Goal: Information Seeking & Learning: Learn about a topic

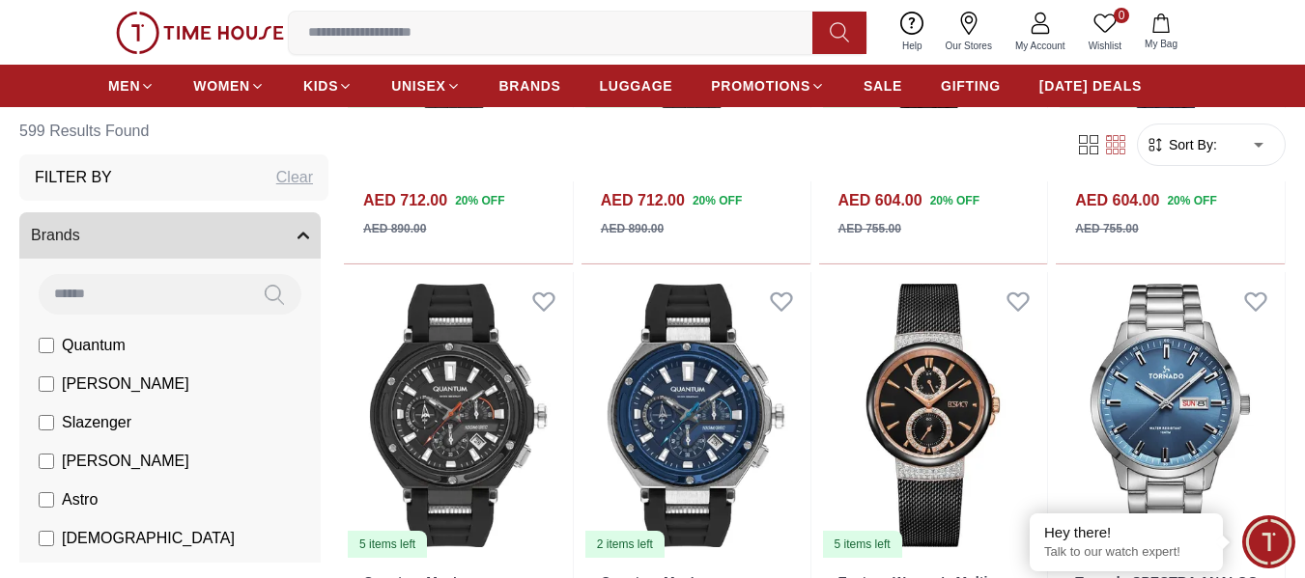
scroll to position [2125, 0]
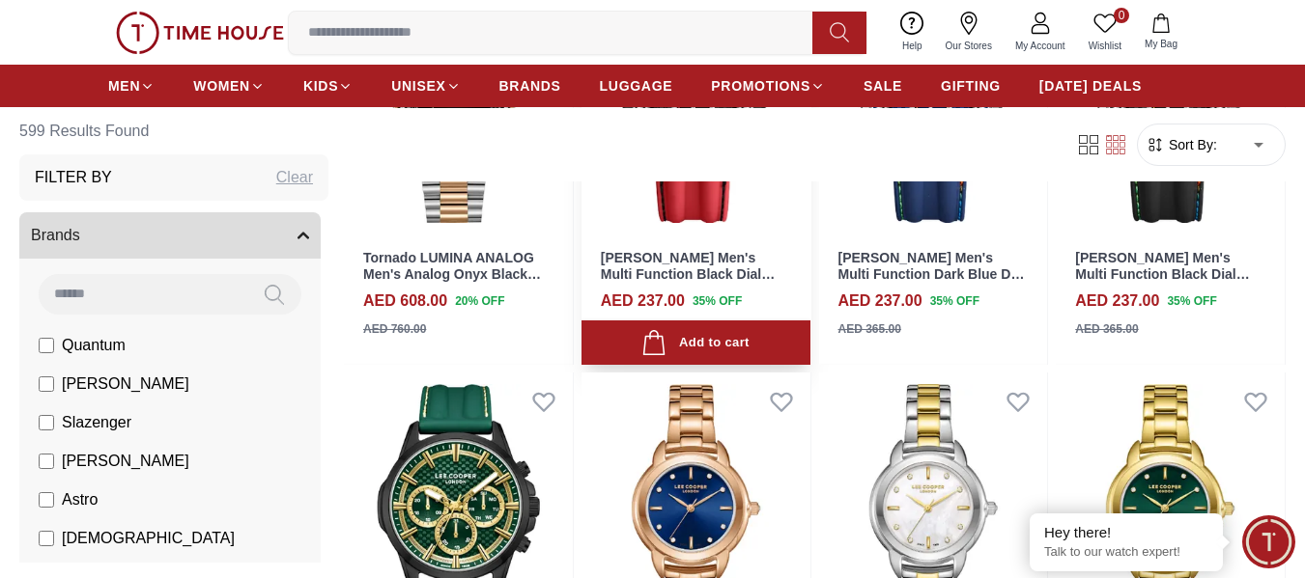
scroll to position [3090, 0]
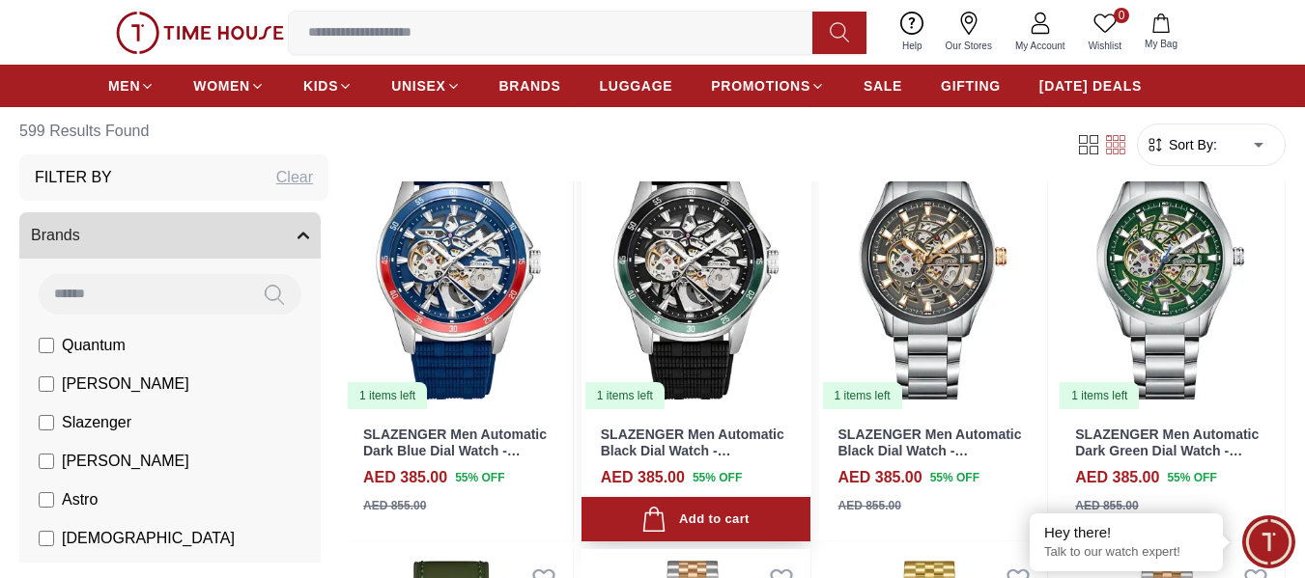
scroll to position [5312, 0]
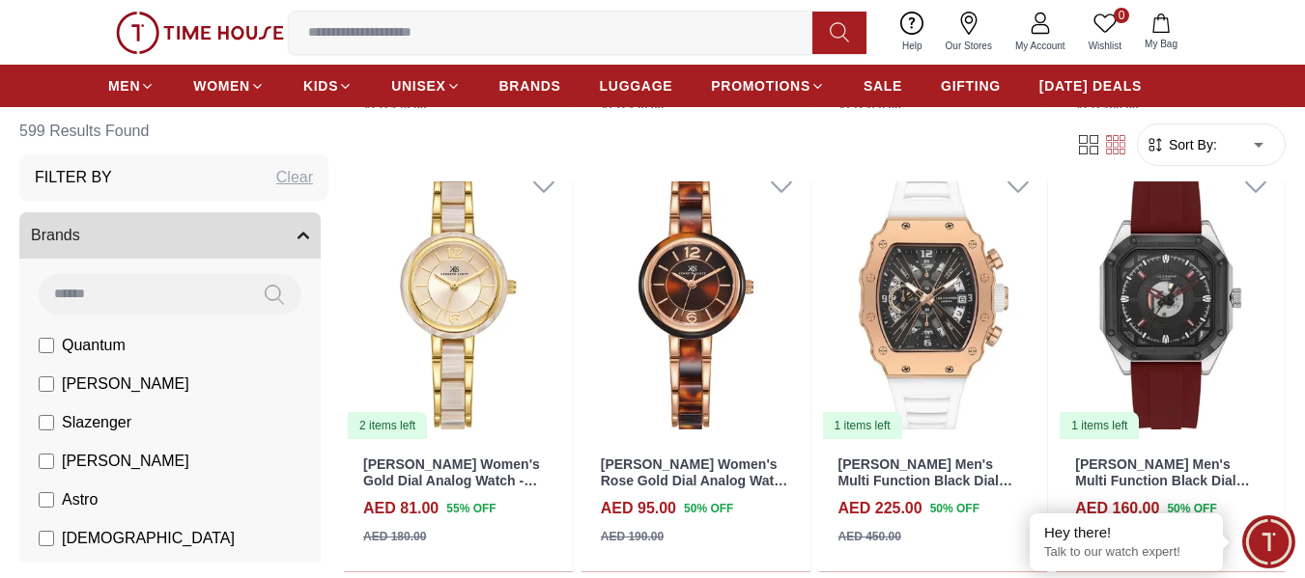
scroll to position [8493, 0]
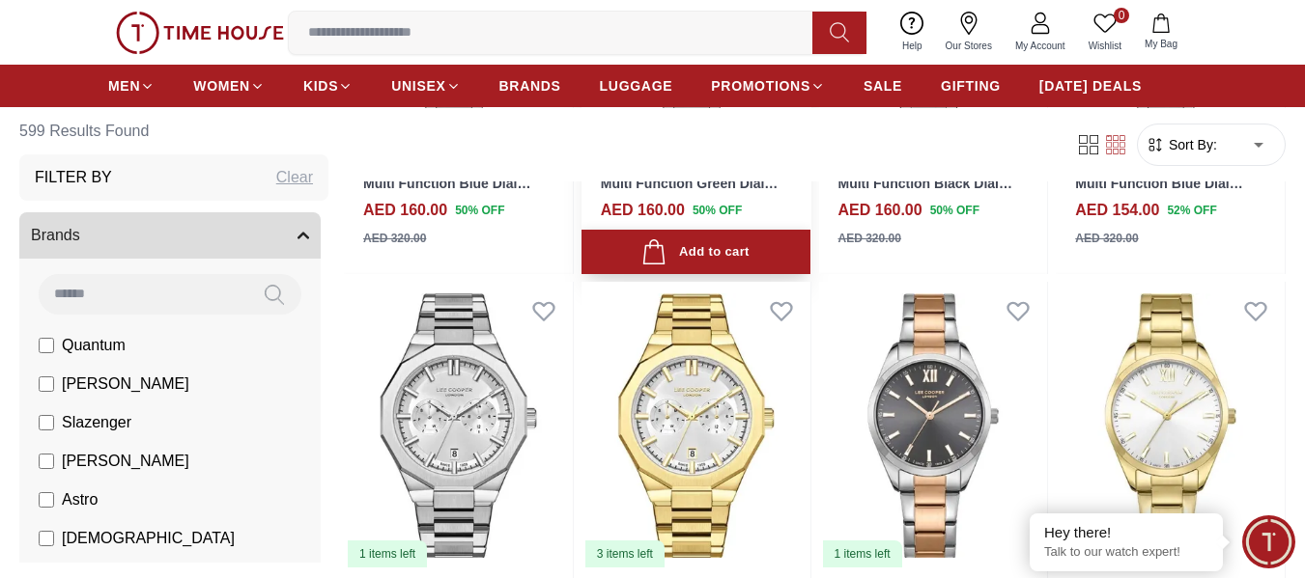
scroll to position [10805, 0]
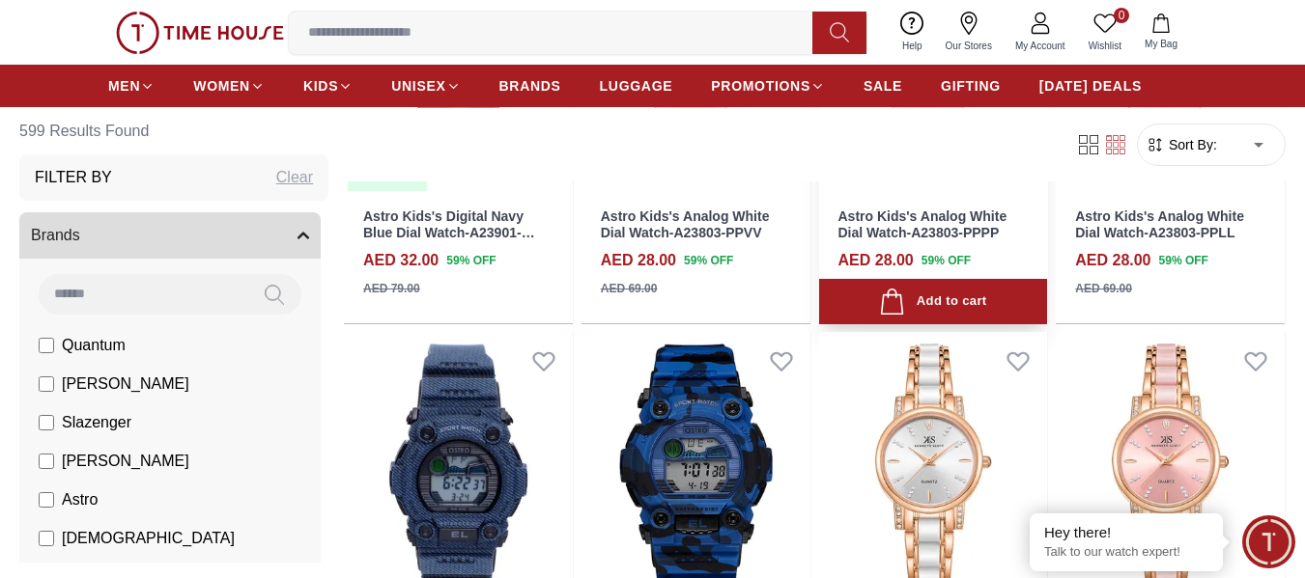
scroll to position [14961, 0]
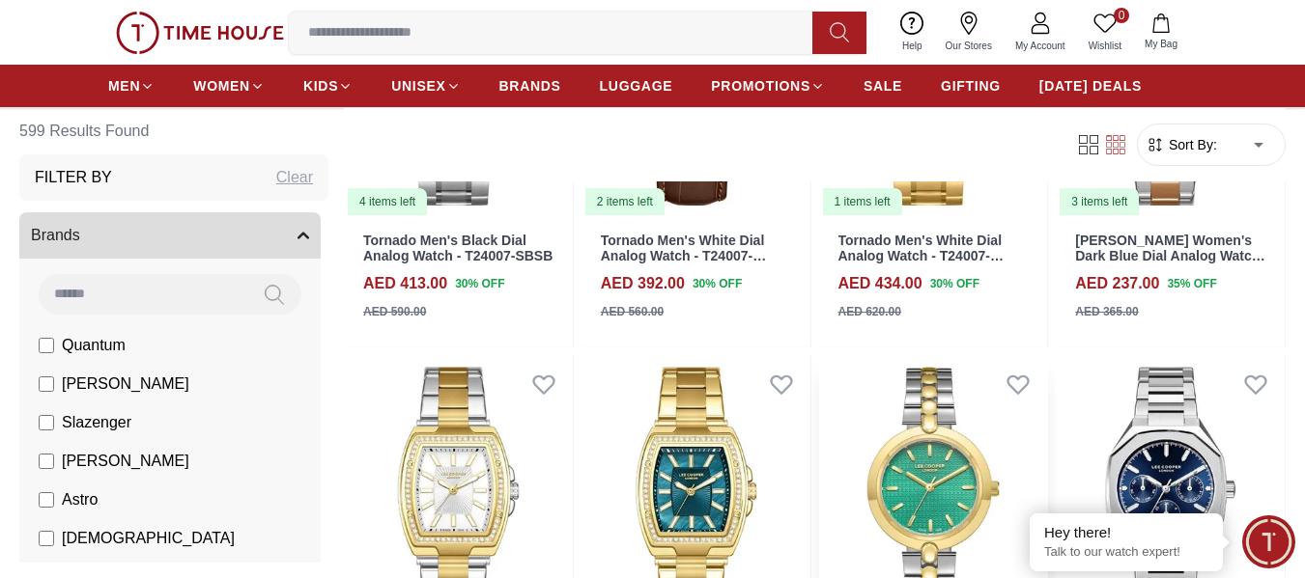
scroll to position [17191, 0]
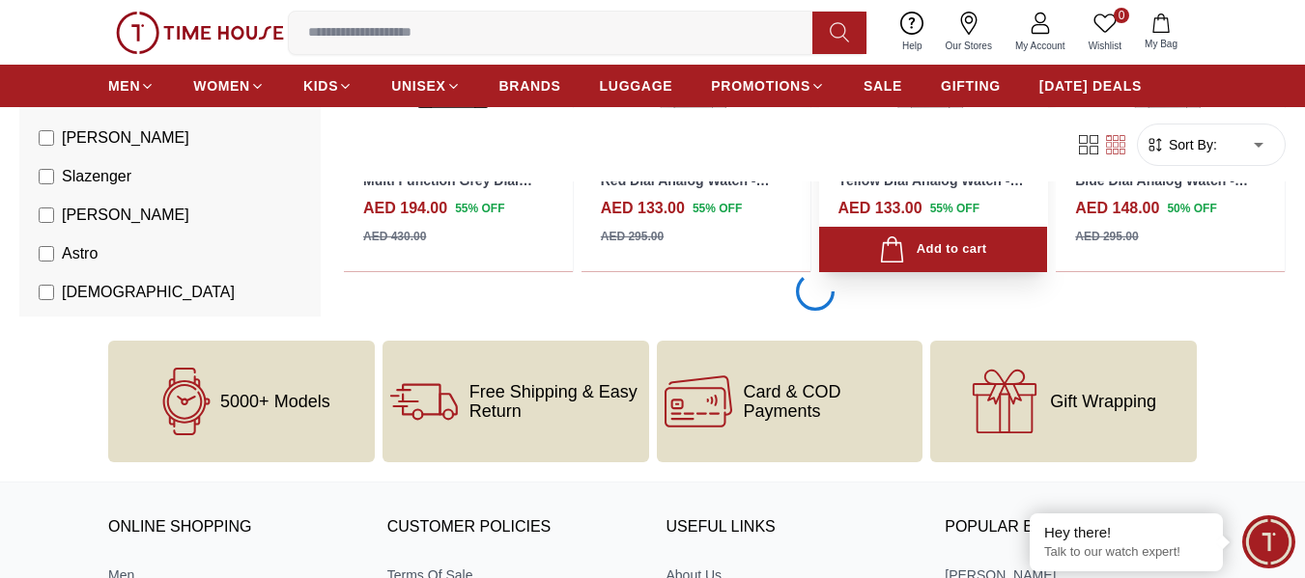
scroll to position [21826, 0]
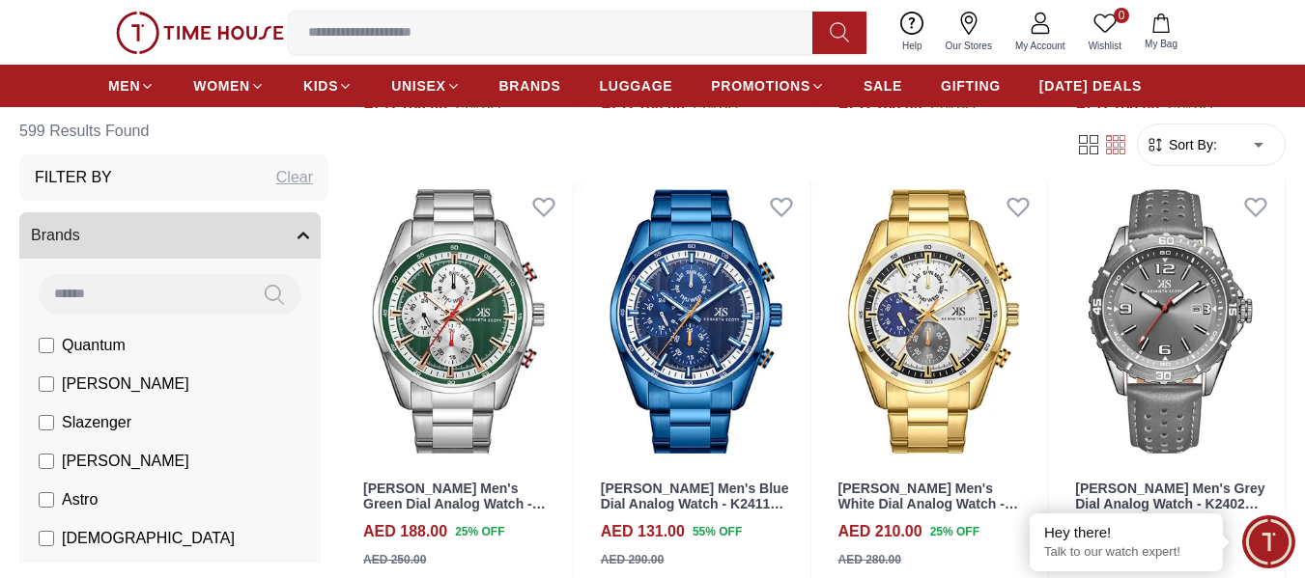
scroll to position [25690, 0]
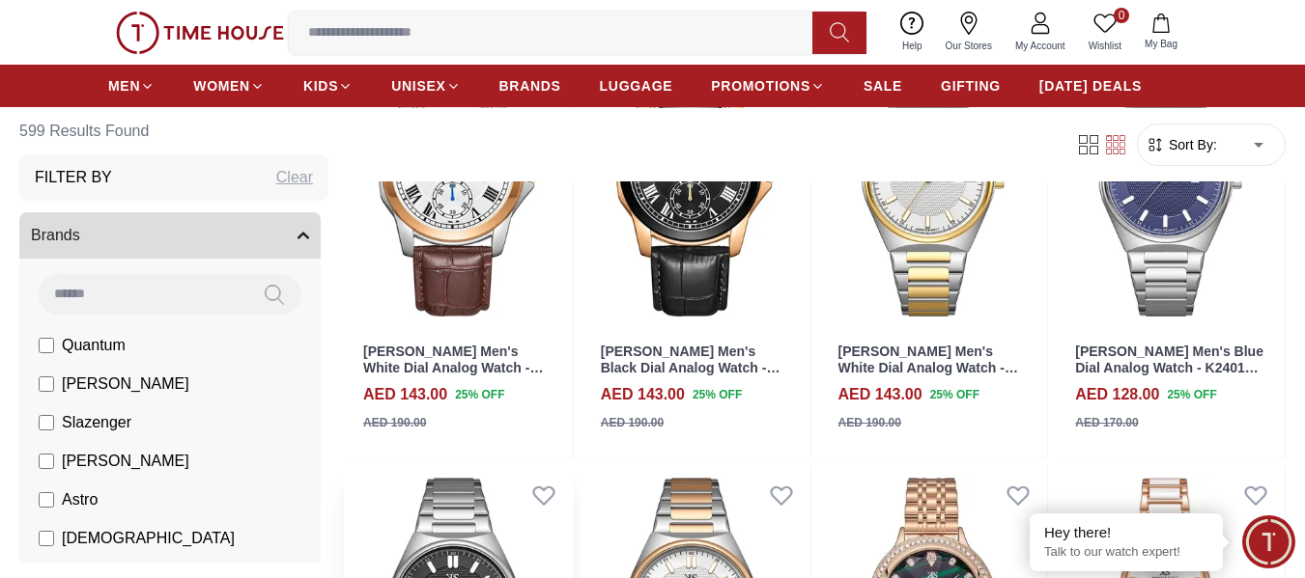
scroll to position [27672, 0]
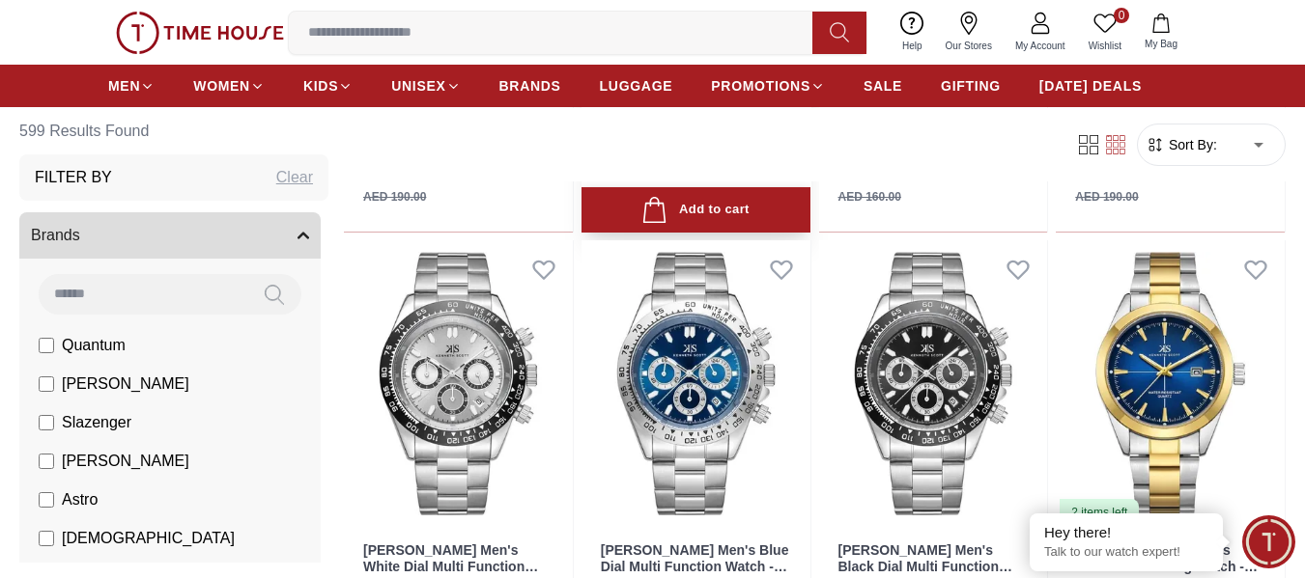
scroll to position [29553, 0]
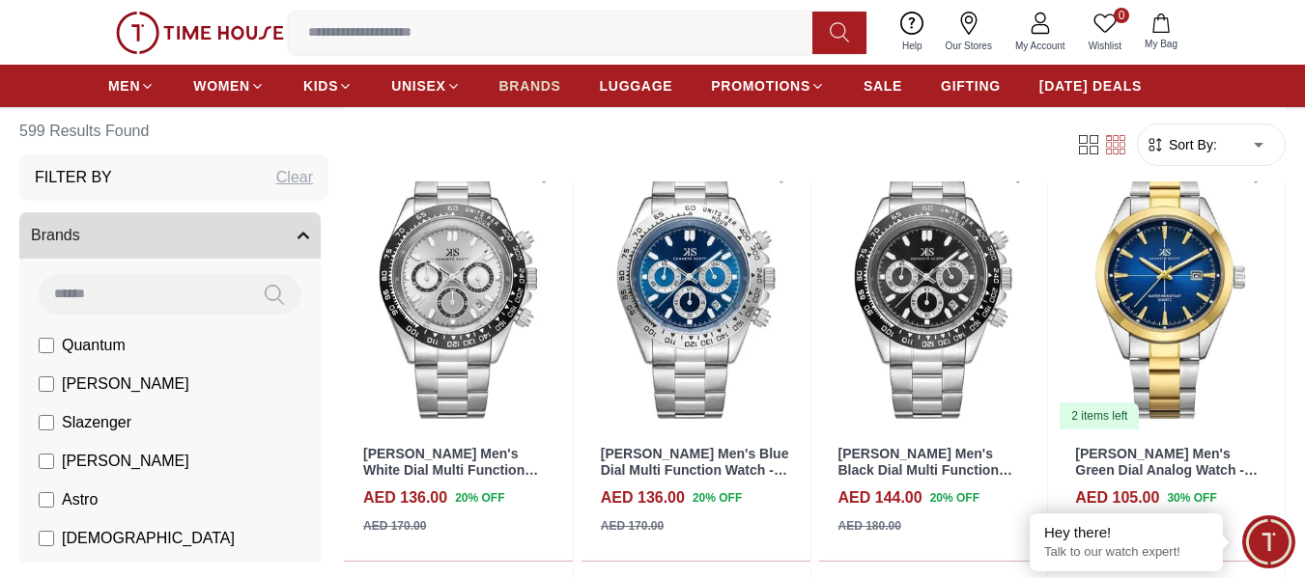
click at [539, 84] on span "BRANDS" at bounding box center [530, 85] width 62 height 19
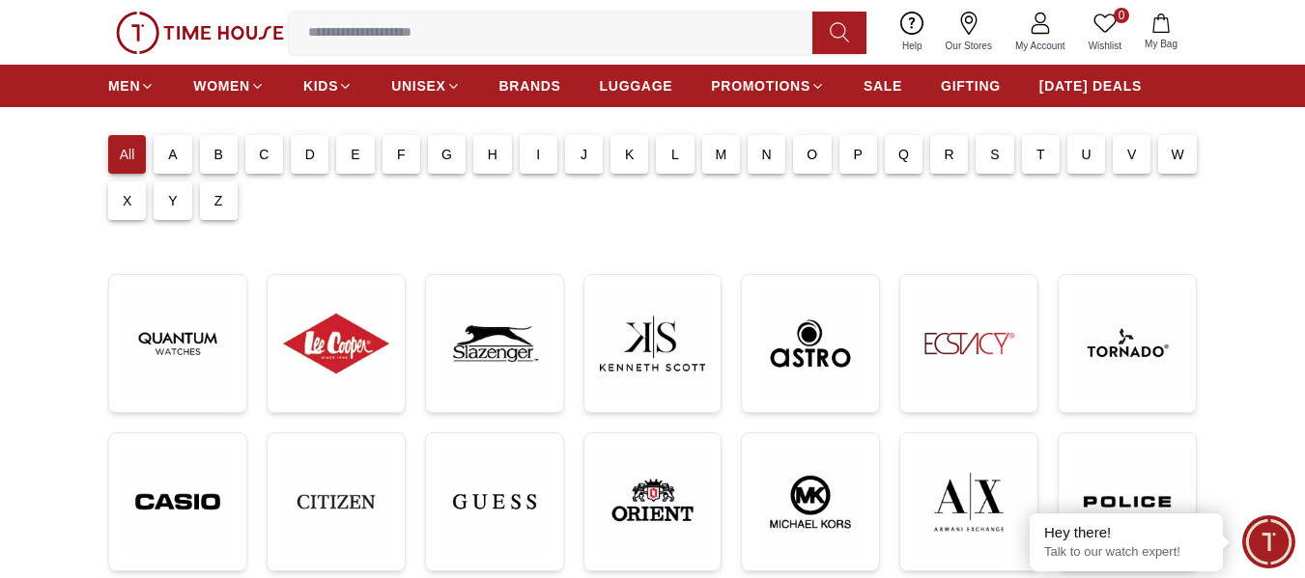
scroll to position [97, 0]
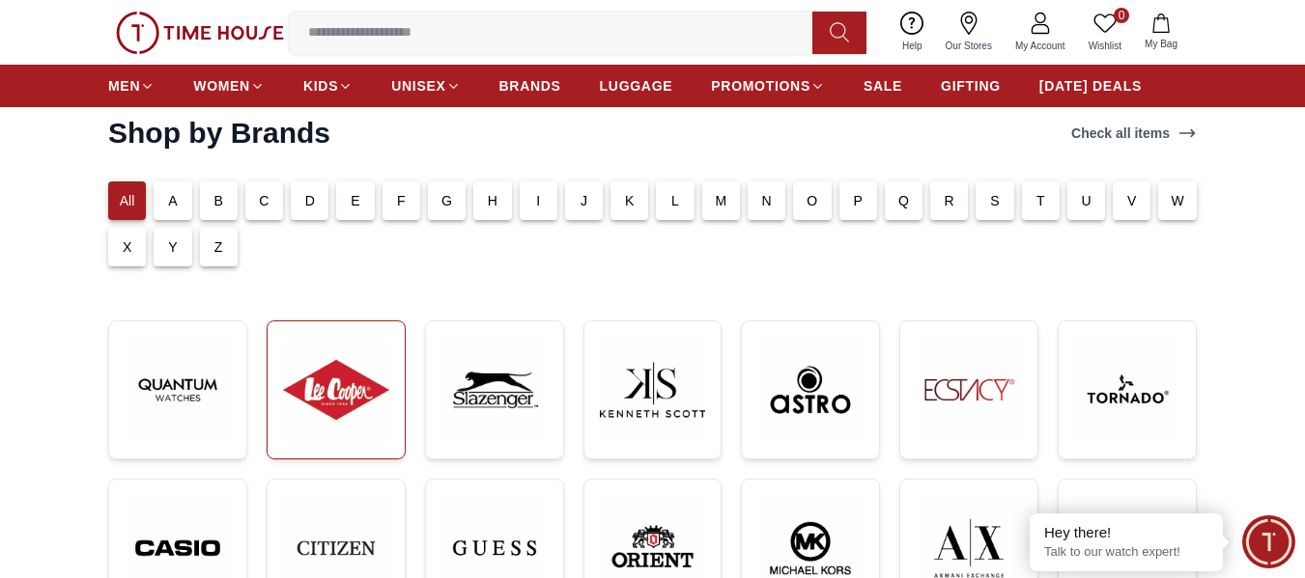
click at [344, 382] on img at bounding box center [336, 390] width 106 height 106
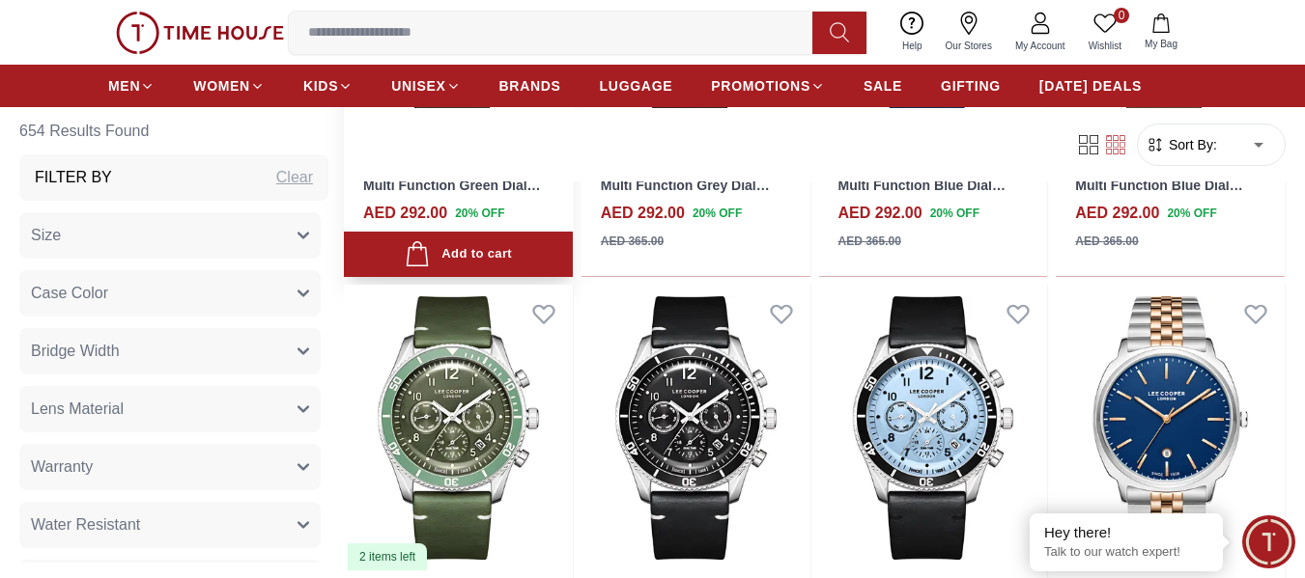
scroll to position [2414, 0]
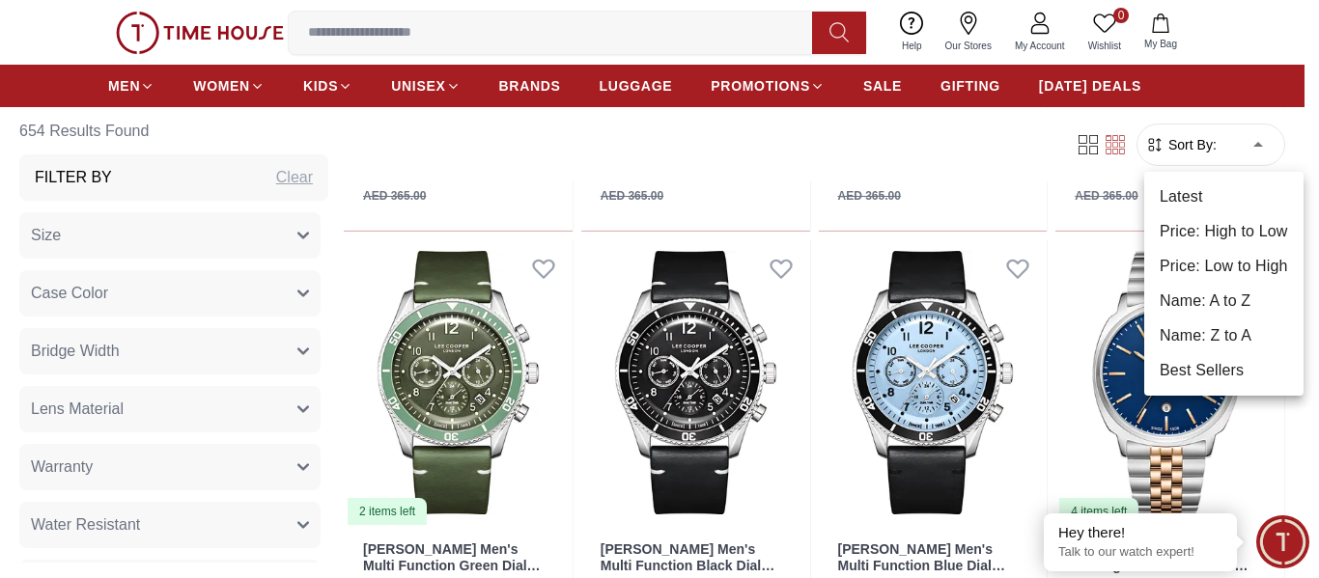
click at [1227, 265] on li "Price: Low to High" at bounding box center [1223, 266] width 159 height 35
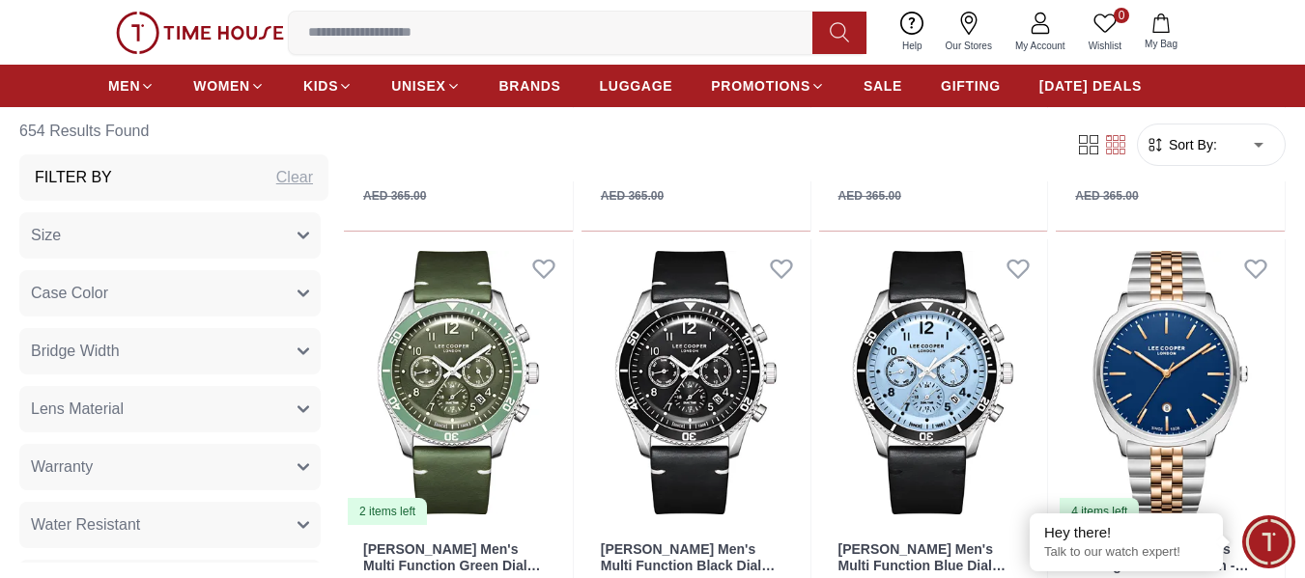
type input "*"
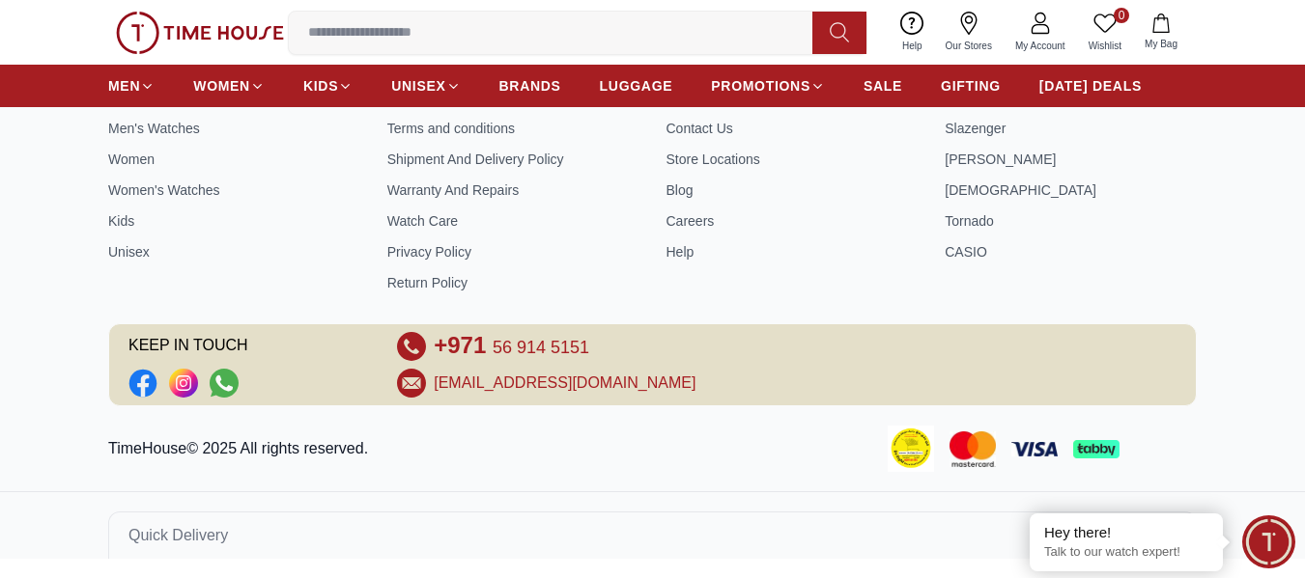
scroll to position [1463, 0]
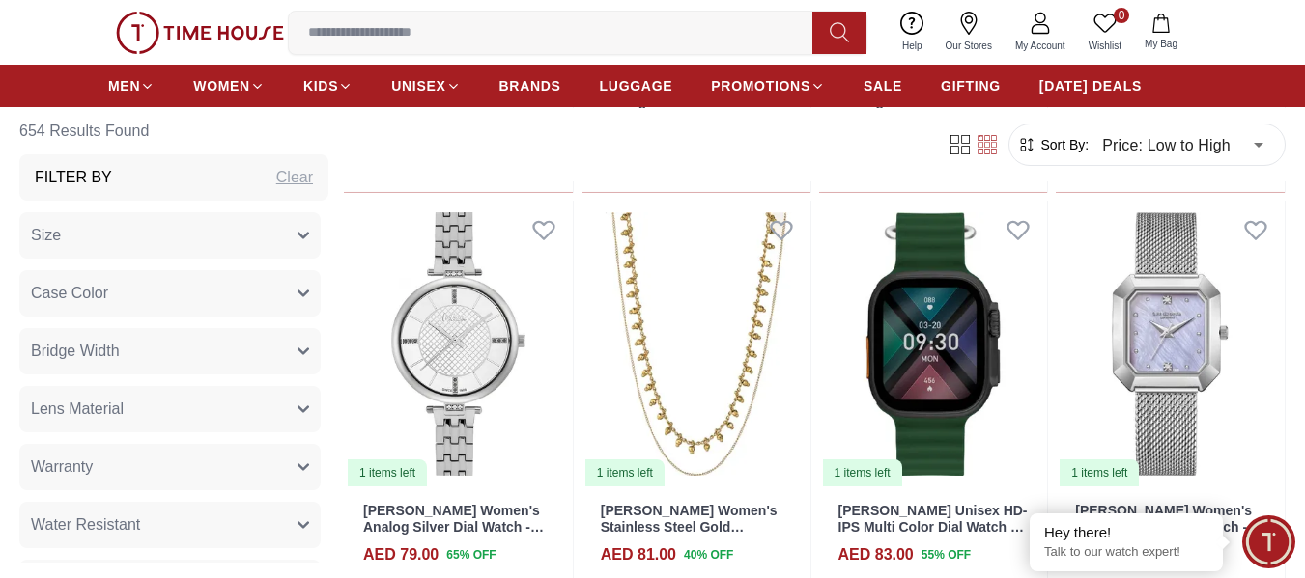
scroll to position [6379, 0]
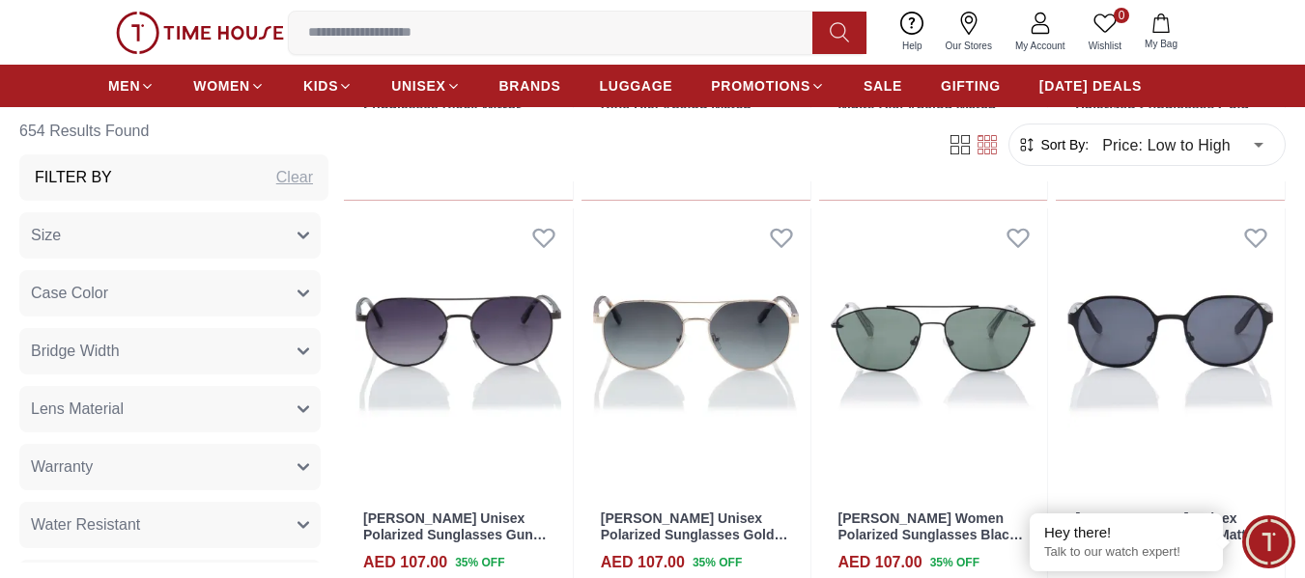
scroll to position [8890, 0]
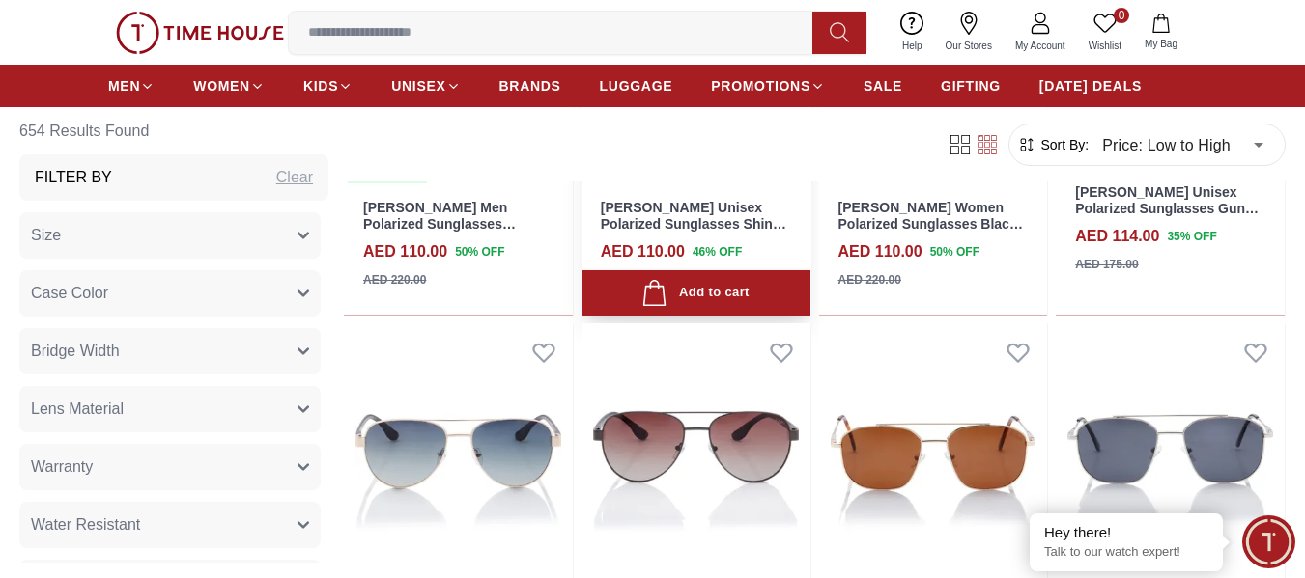
scroll to position [11047, 0]
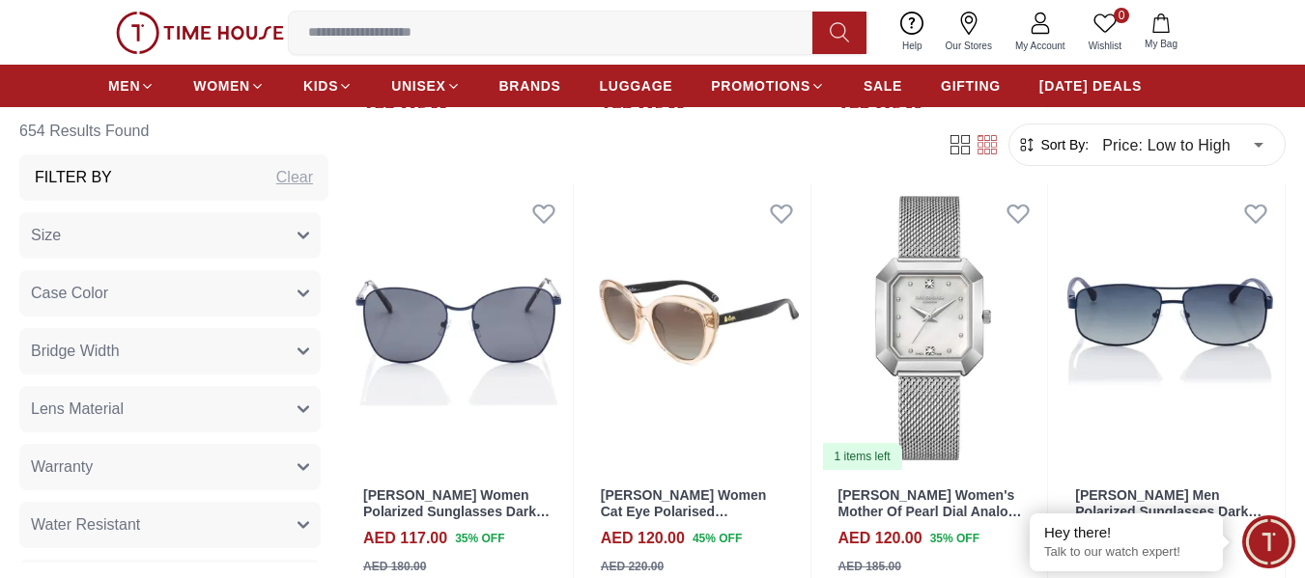
scroll to position [13242, 0]
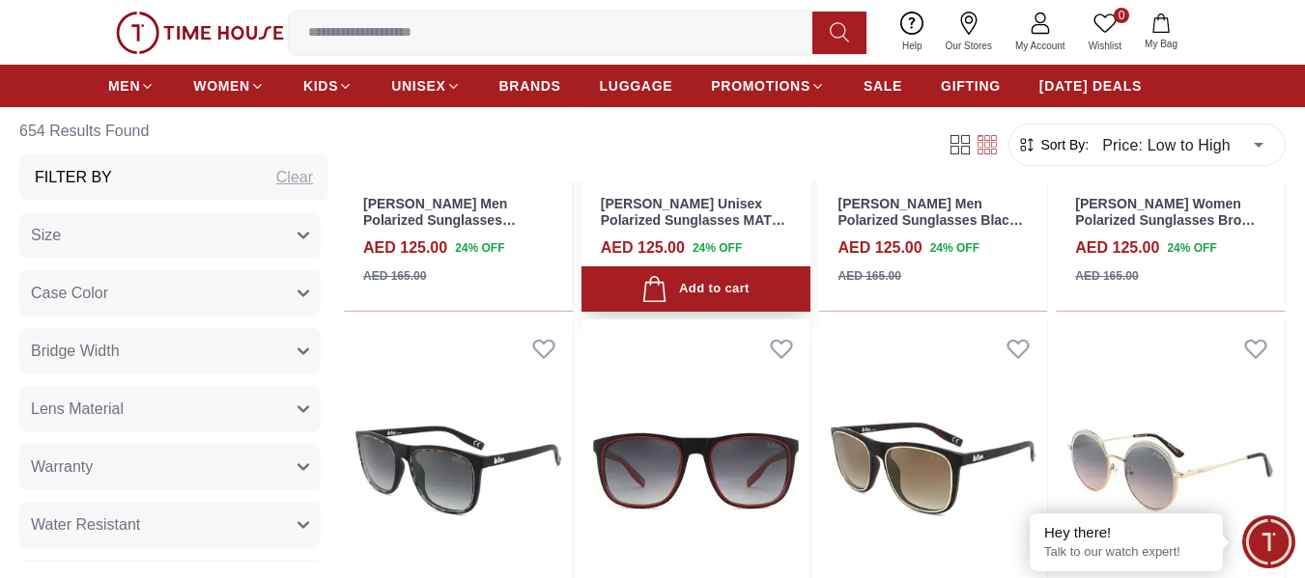
scroll to position [15382, 0]
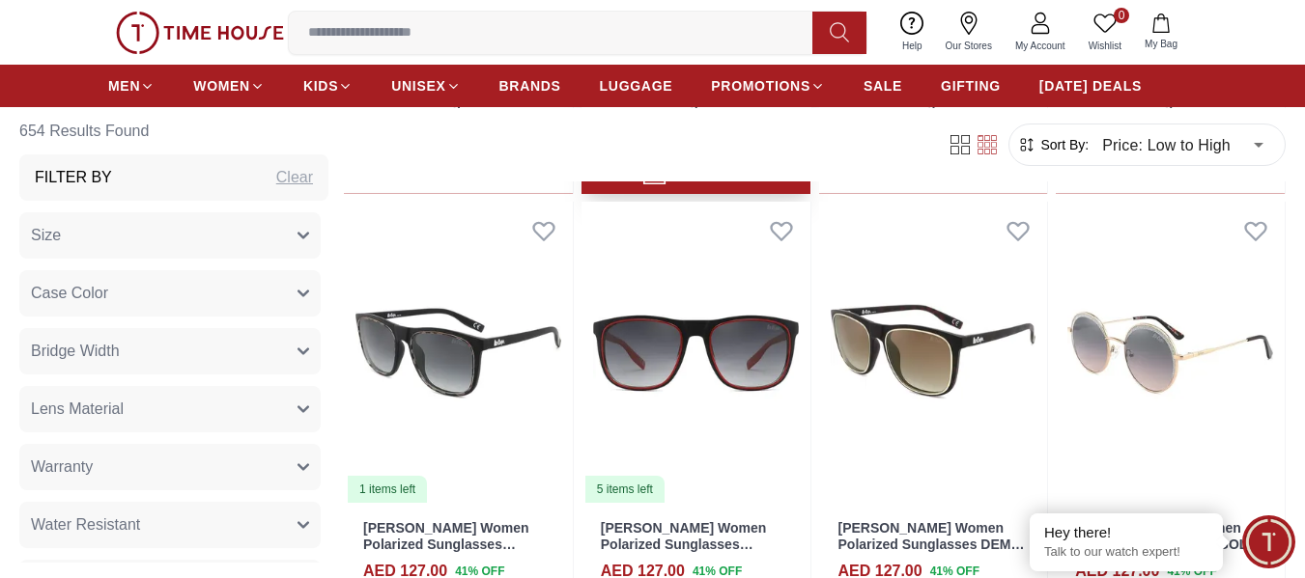
scroll to position [15554, 0]
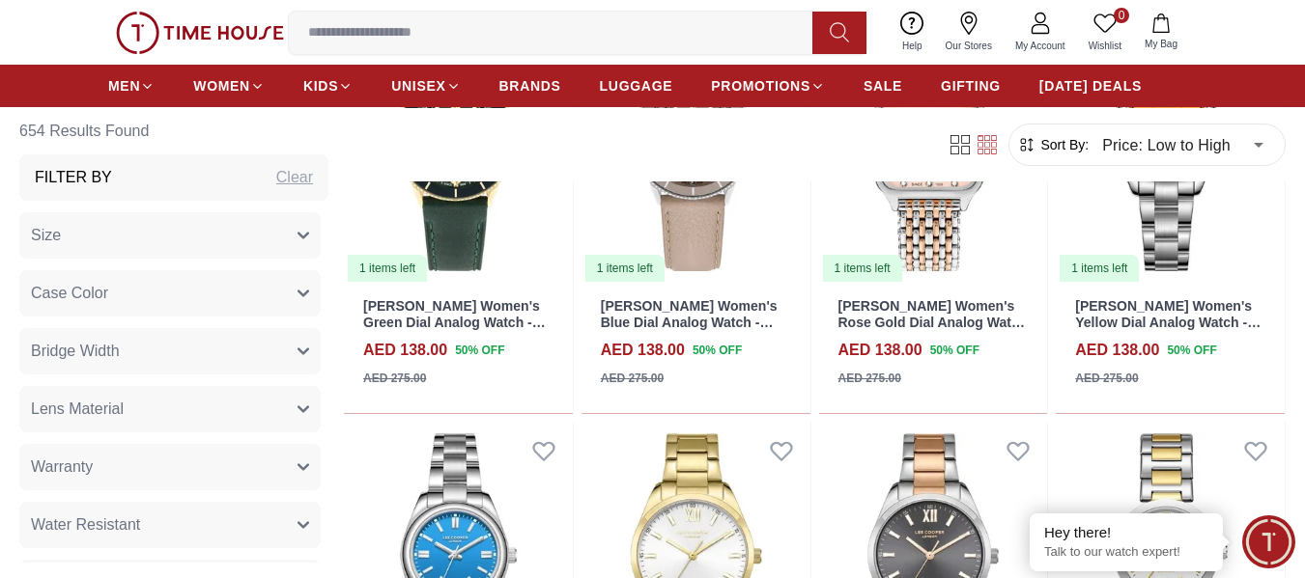
scroll to position [19781, 0]
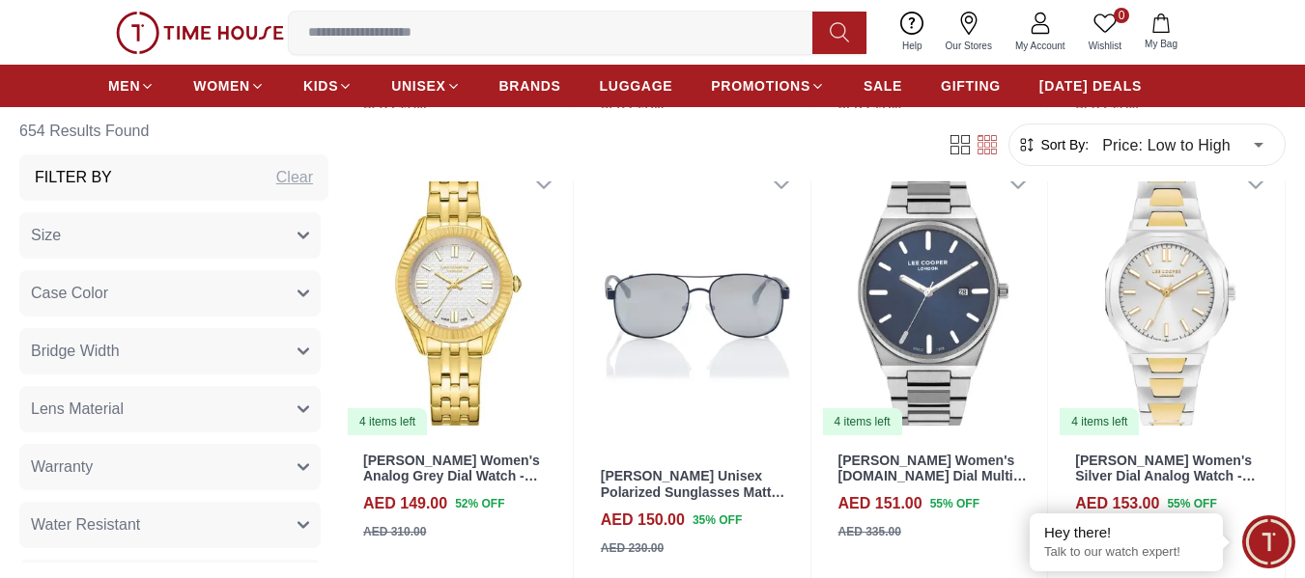
scroll to position [22033, 0]
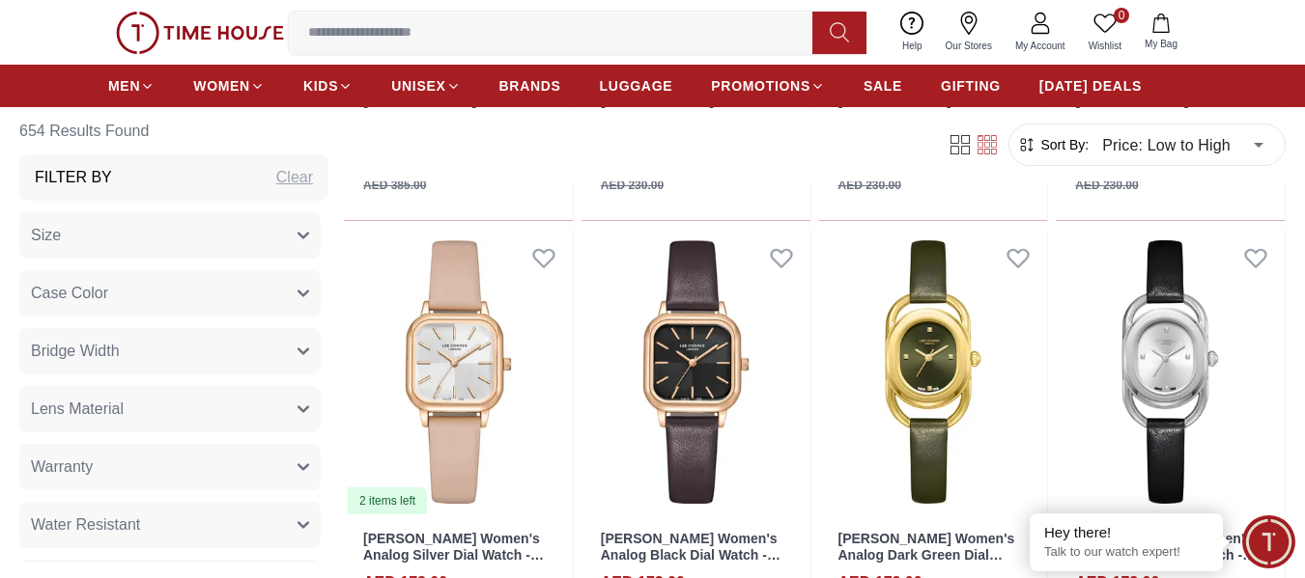
scroll to position [26218, 0]
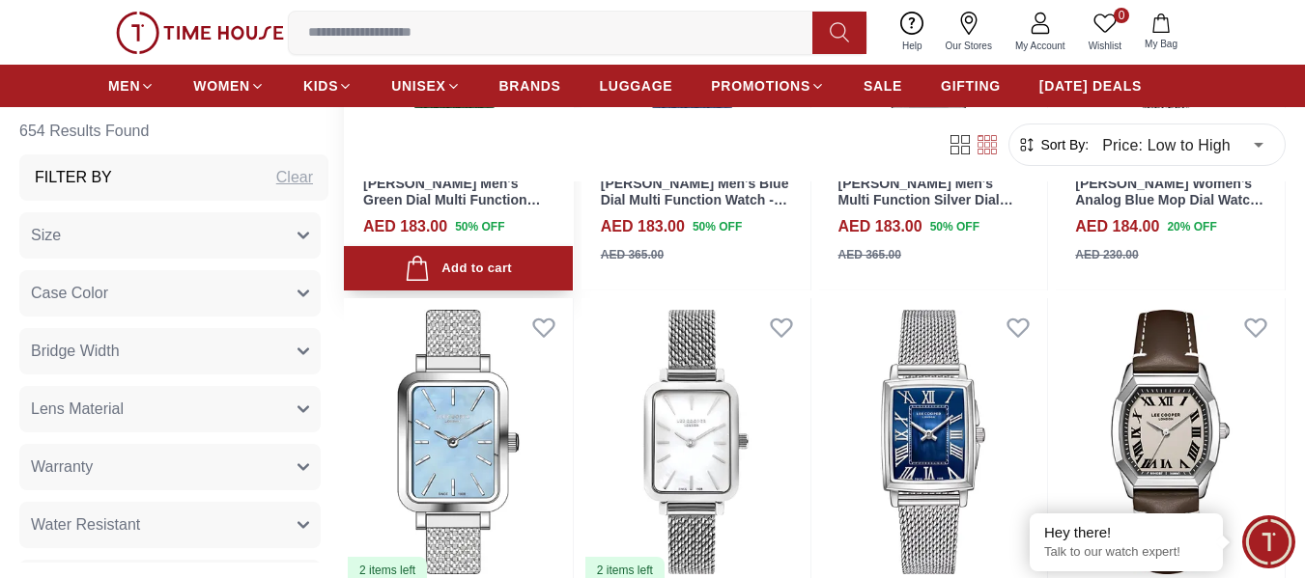
scroll to position [28338, 0]
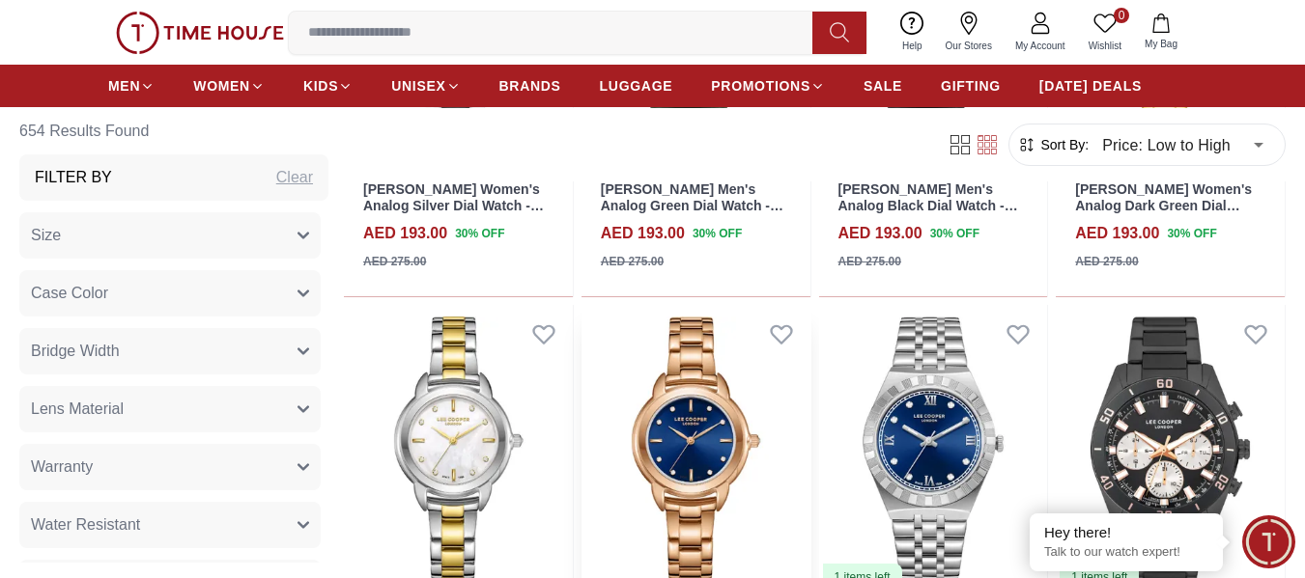
scroll to position [30444, 0]
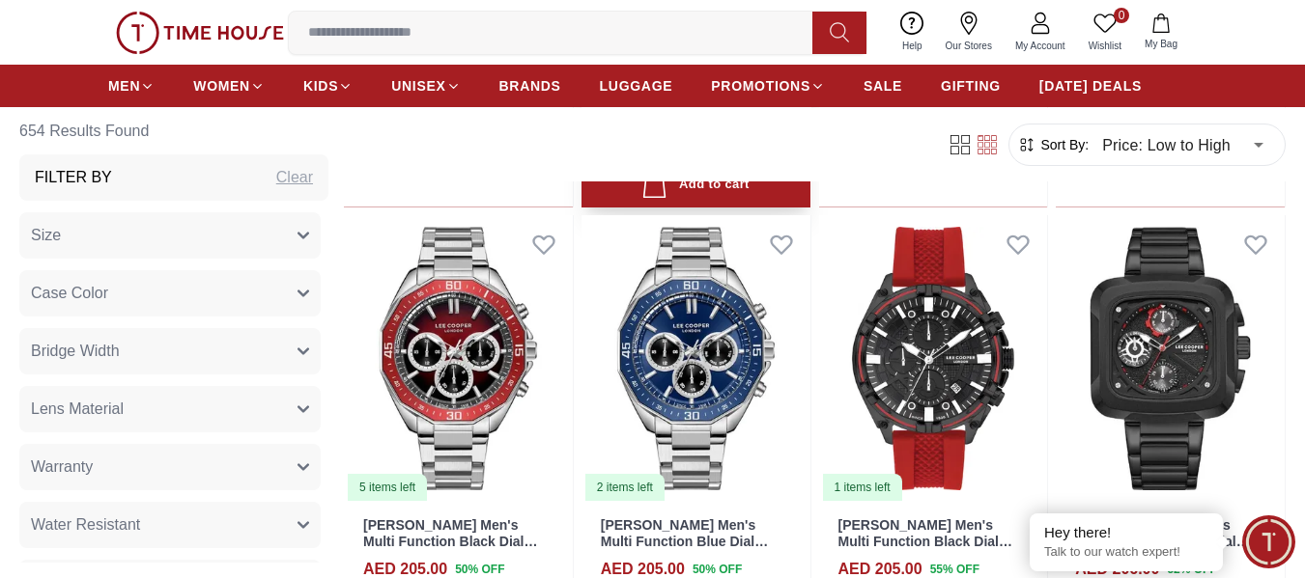
scroll to position [32623, 0]
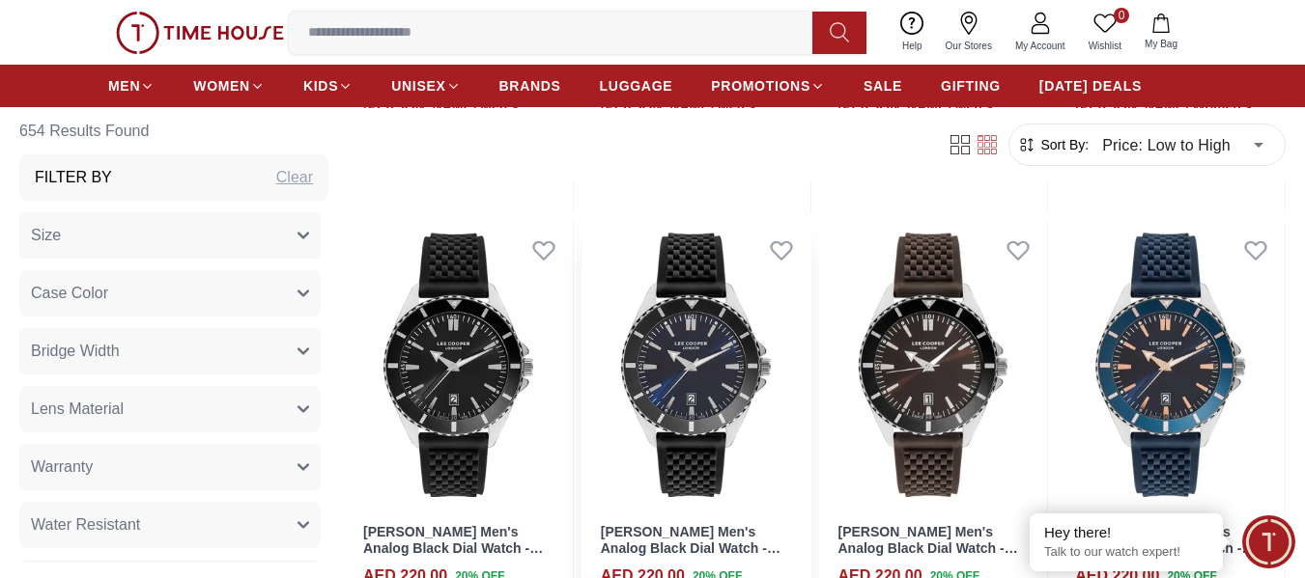
scroll to position [34748, 0]
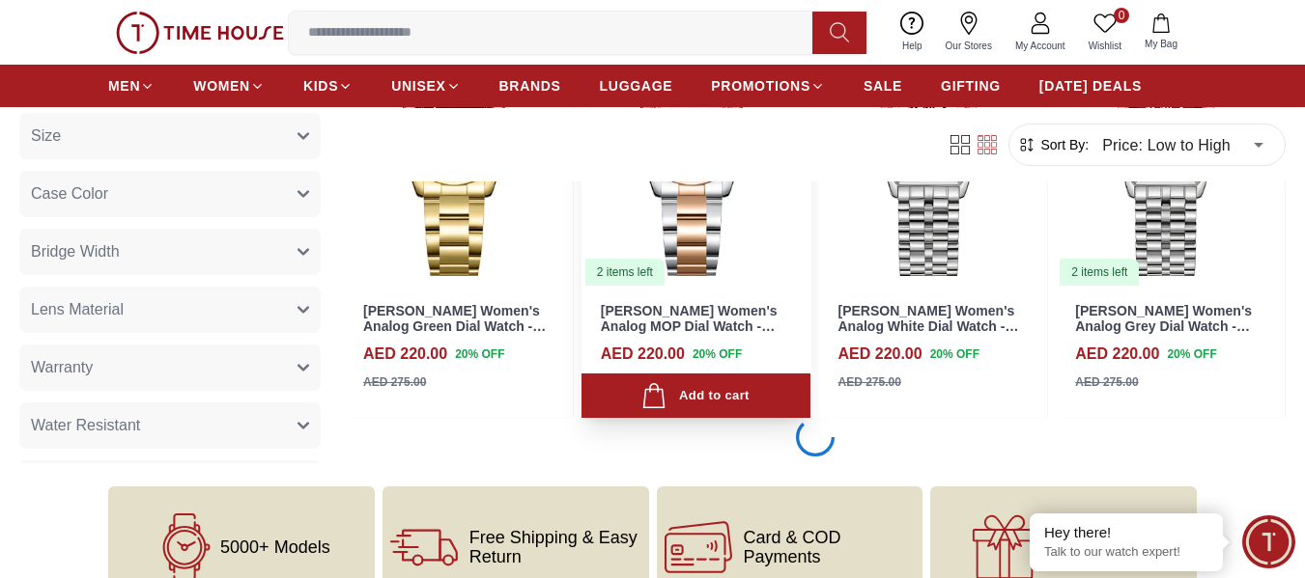
scroll to position [37099, 0]
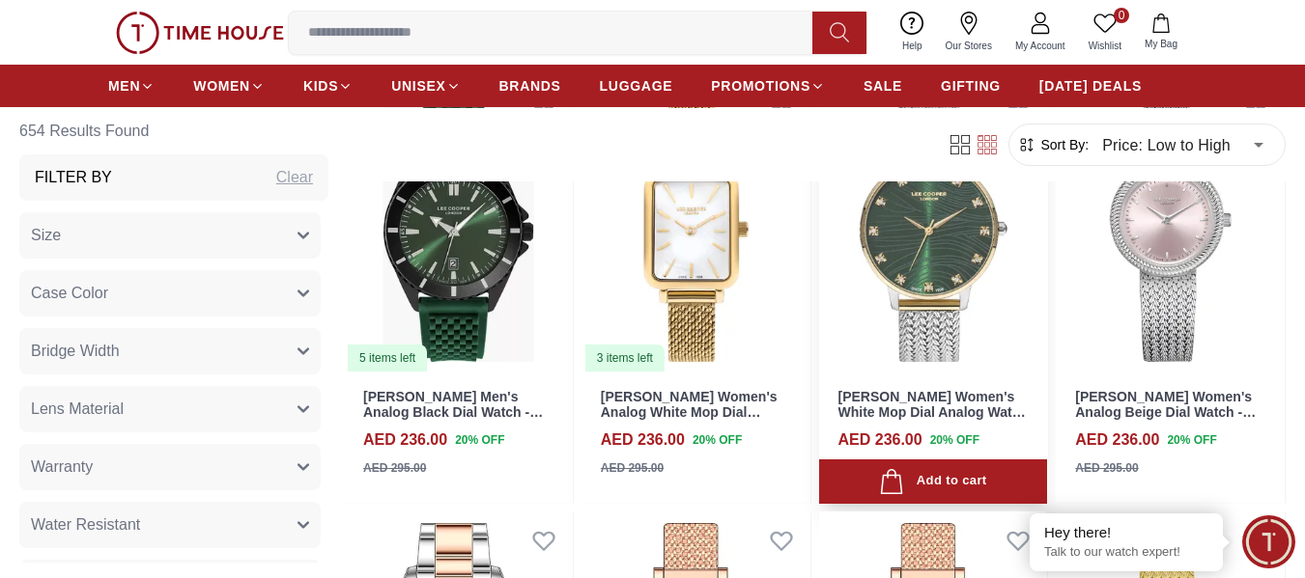
scroll to position [41154, 0]
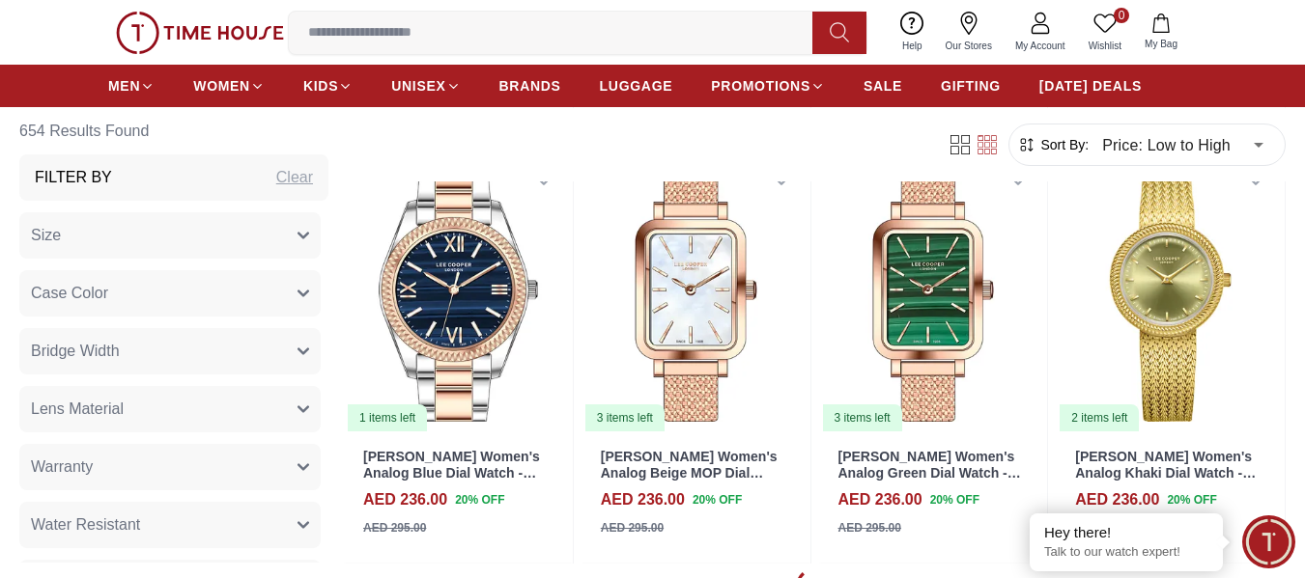
scroll to position [43866, 0]
